Goal: Task Accomplishment & Management: Use online tool/utility

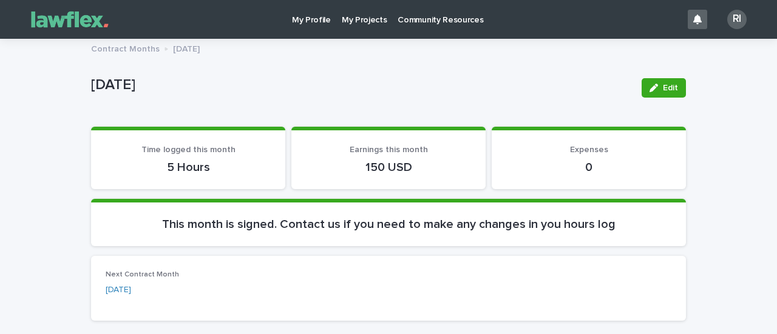
click at [359, 15] on p "My Projects" at bounding box center [365, 12] width 46 height 25
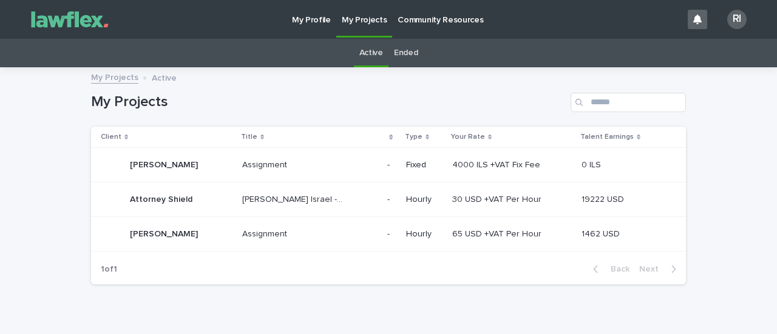
click at [285, 198] on p "[PERSON_NAME] Israel -Attorney Shield" at bounding box center [294, 198] width 104 height 13
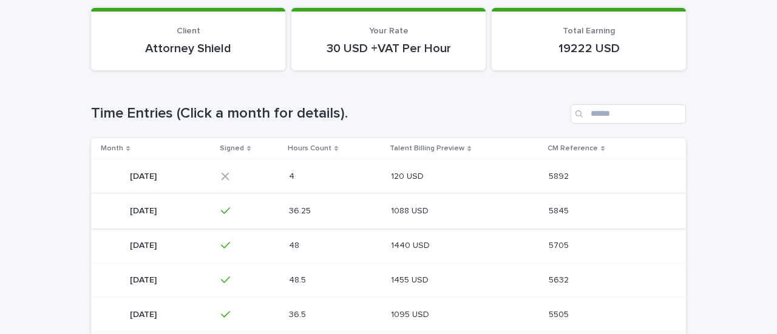
scroll to position [182, 0]
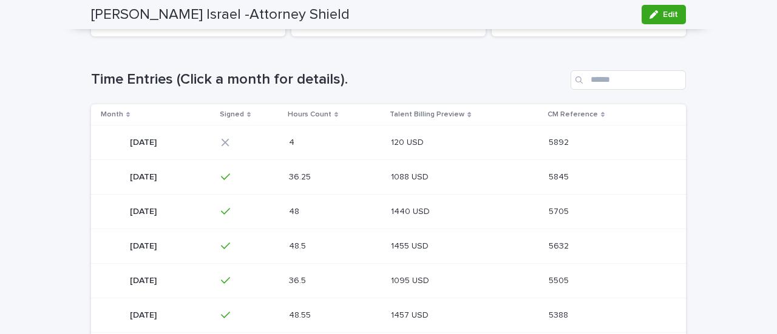
click at [143, 144] on p "[DATE]" at bounding box center [144, 141] width 29 height 13
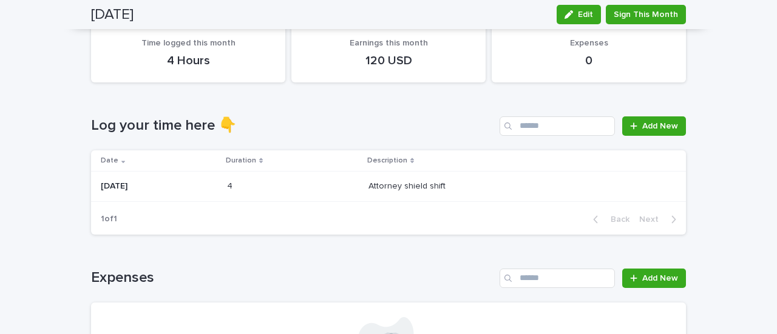
scroll to position [93, 0]
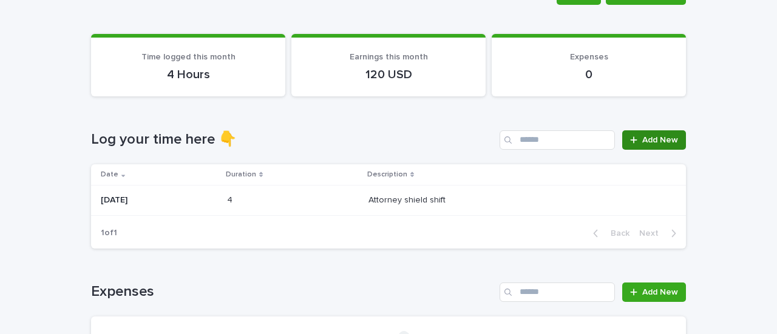
click at [660, 137] on span "Add New" at bounding box center [660, 140] width 36 height 8
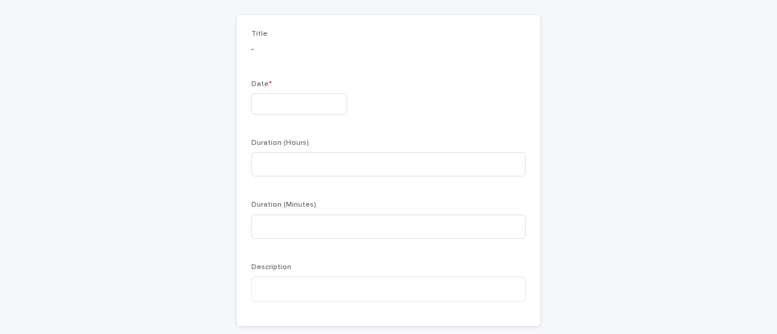
scroll to position [95, 0]
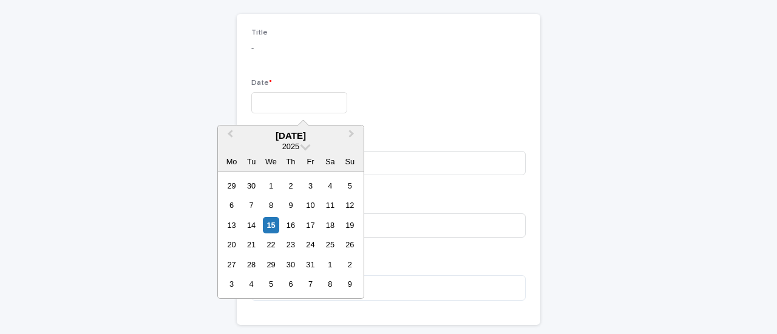
click at [292, 106] on input "text" at bounding box center [299, 102] width 96 height 21
click at [273, 223] on div "15" at bounding box center [271, 225] width 16 height 16
type input "**********"
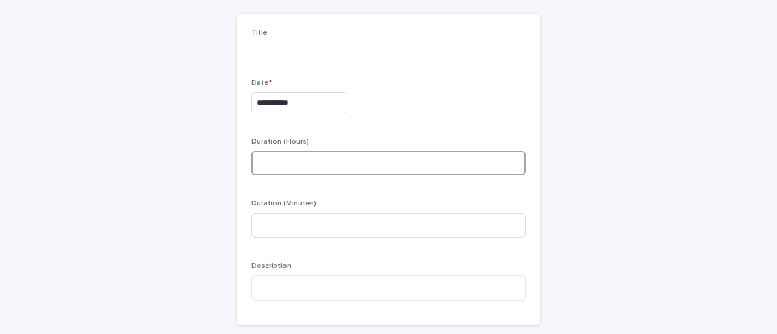
click at [277, 158] on input at bounding box center [388, 163] width 274 height 24
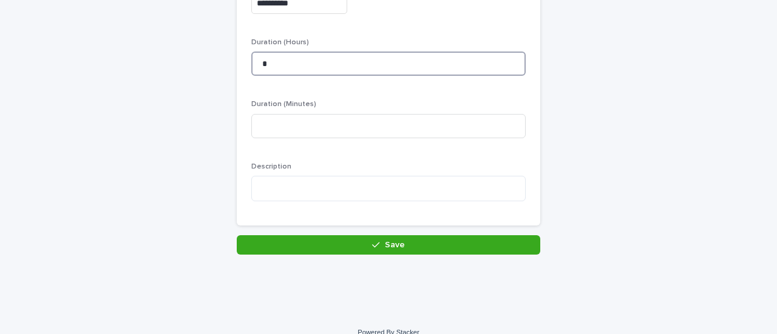
scroll to position [209, 0]
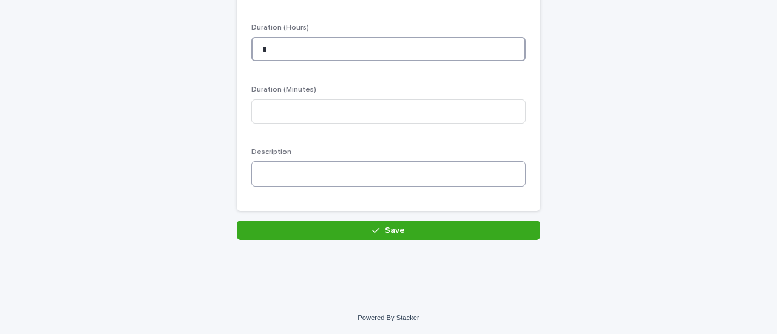
type input "*"
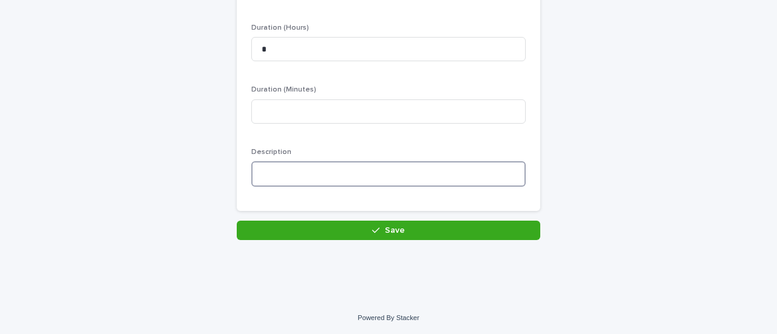
click at [288, 169] on textarea at bounding box center [388, 173] width 274 height 25
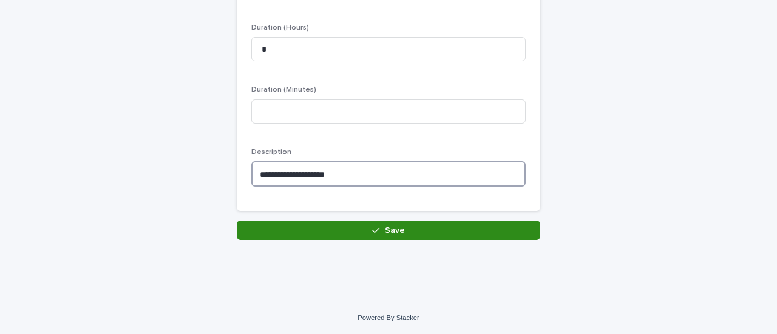
type textarea "**********"
click at [364, 228] on button "Save" at bounding box center [388, 230] width 303 height 19
